Goal: Task Accomplishment & Management: Complete application form

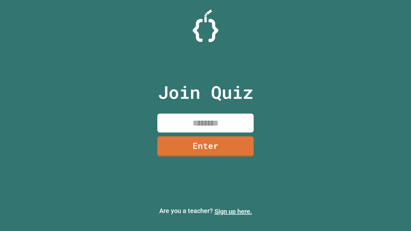
click at [233, 211] on link "Sign up here." at bounding box center [233, 212] width 38 height 8
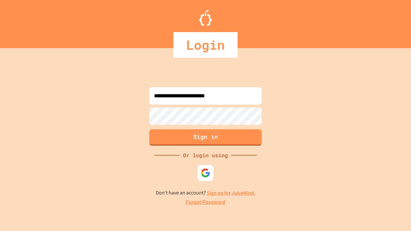
type input "**********"
